Goal: Connect with others: Connect with other users

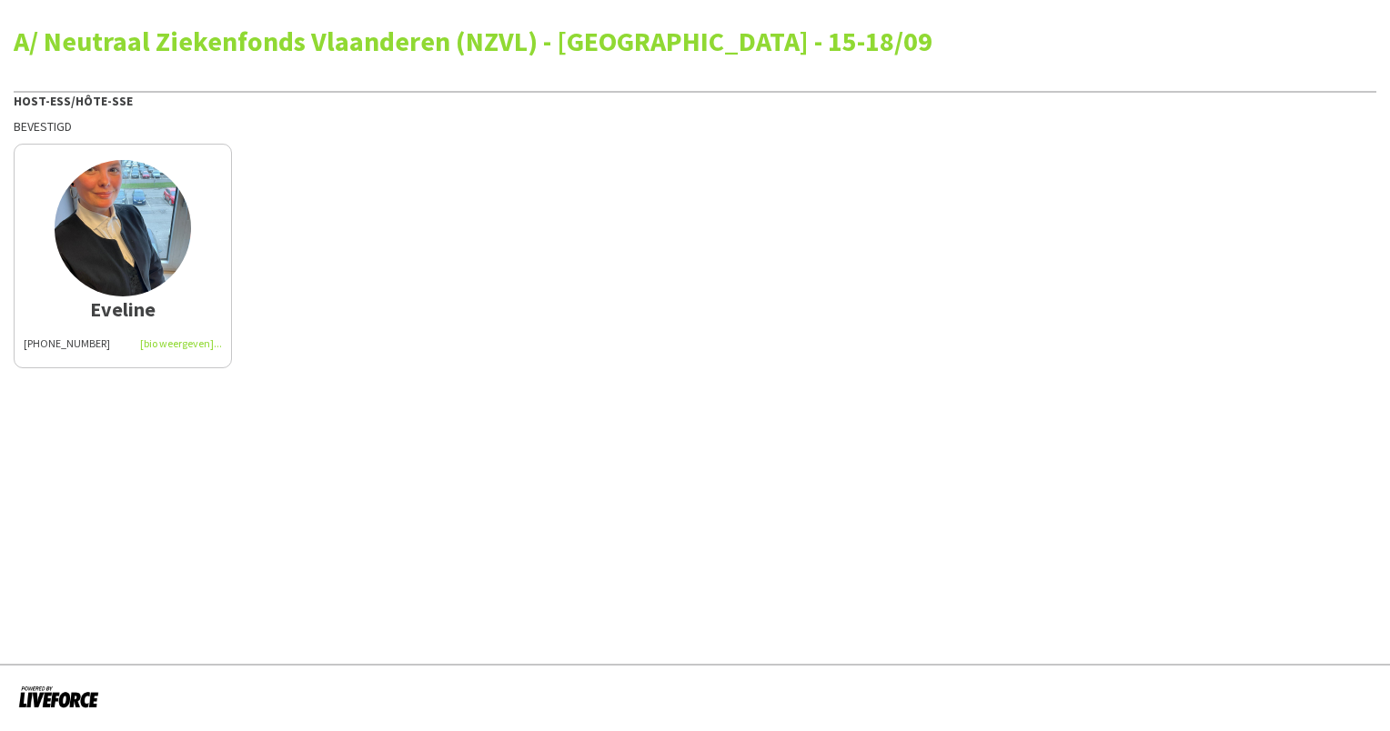
click at [149, 232] on img at bounding box center [123, 228] width 136 height 136
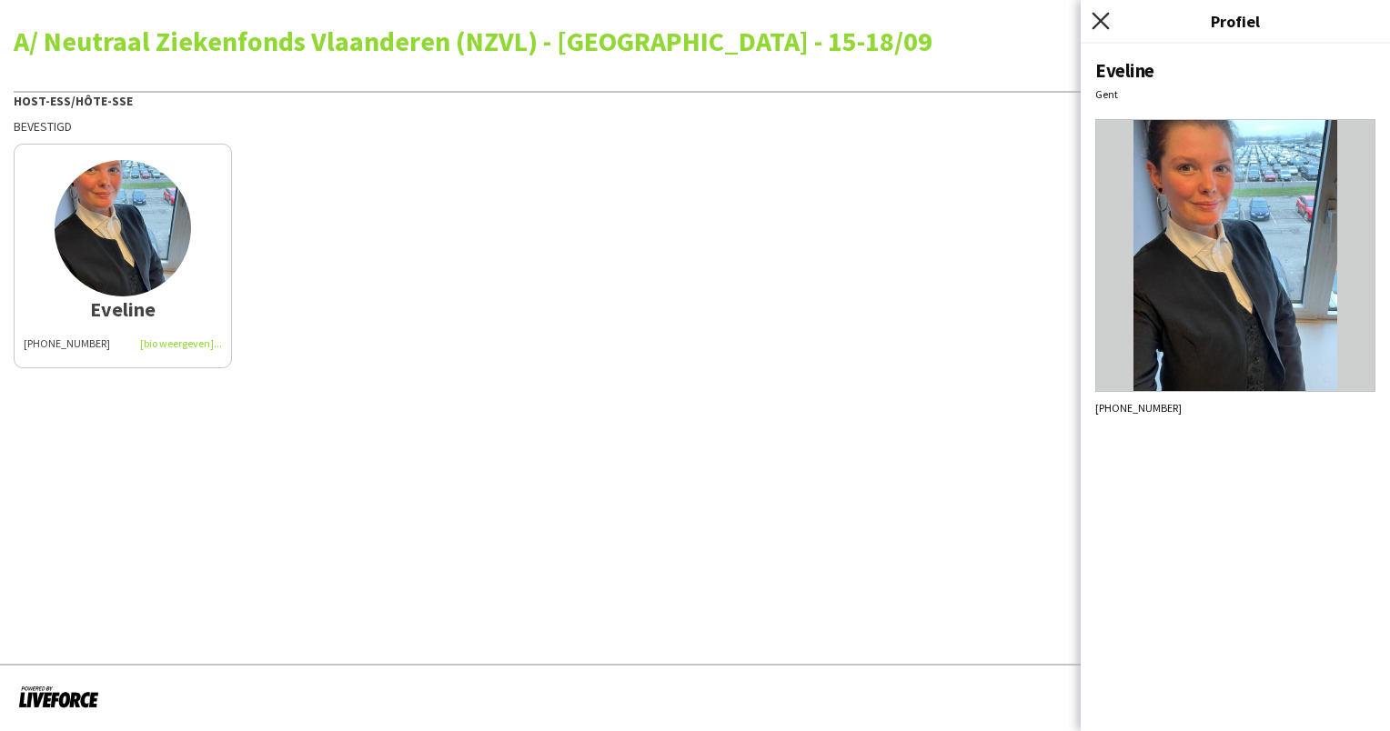
click at [1103, 16] on icon at bounding box center [1099, 20] width 17 height 17
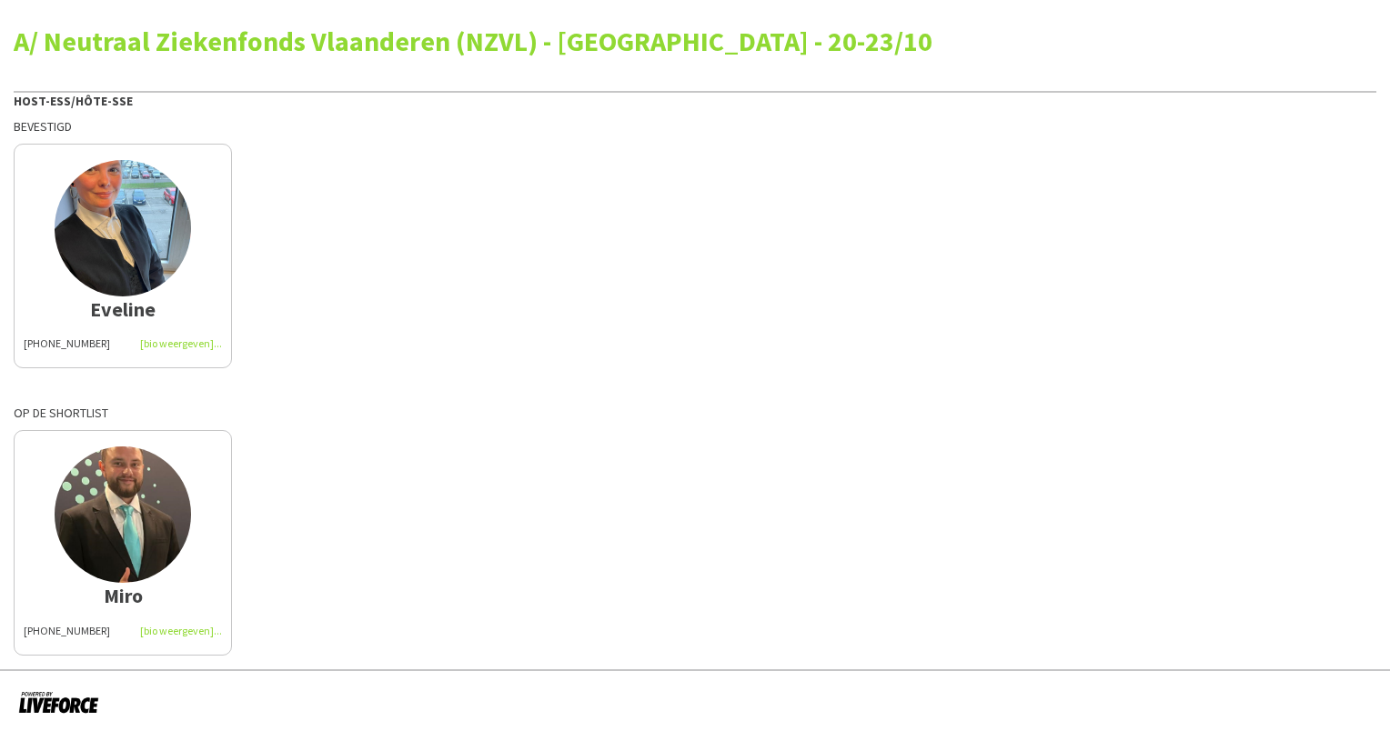
scroll to position [4, 0]
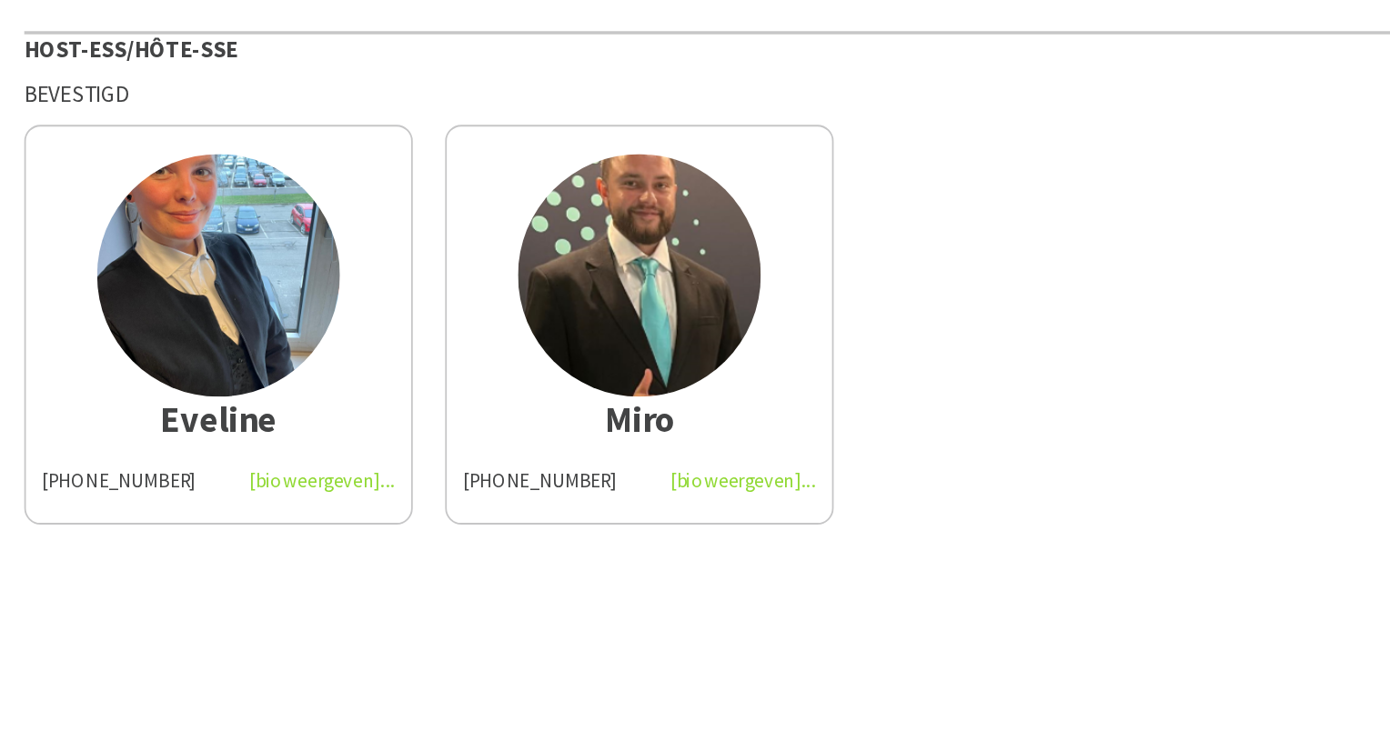
click at [399, 341] on div "[PHONE_NUMBER]" at bounding box center [359, 344] width 198 height 16
click at [416, 345] on div "[PHONE_NUMBER]" at bounding box center [359, 344] width 198 height 16
click at [447, 344] on div "[PHONE_NUMBER]" at bounding box center [359, 344] width 198 height 16
